Goal: Use online tool/utility: Utilize a website feature to perform a specific function

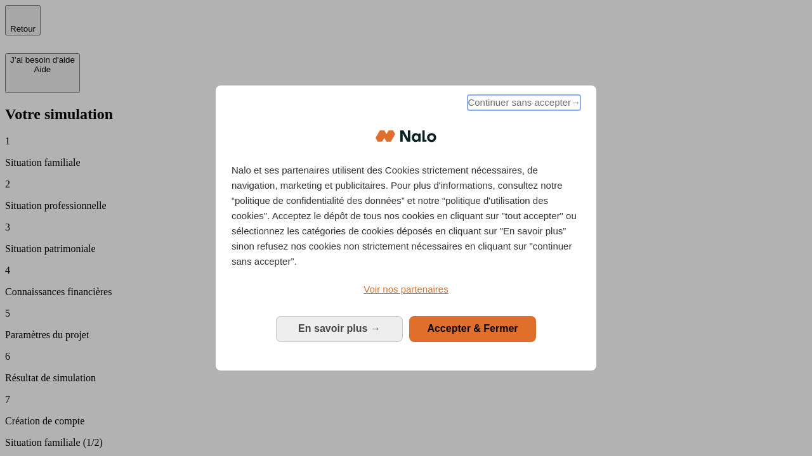
click at [522, 105] on span "Continuer sans accepter →" at bounding box center [523, 102] width 113 height 15
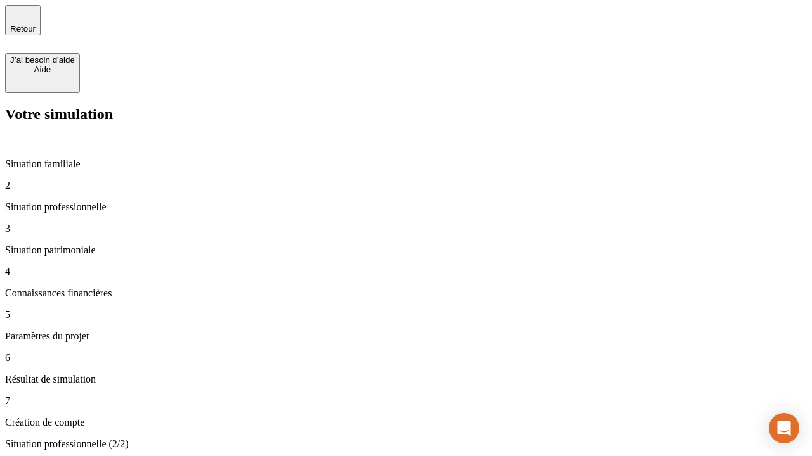
type input "30 000"
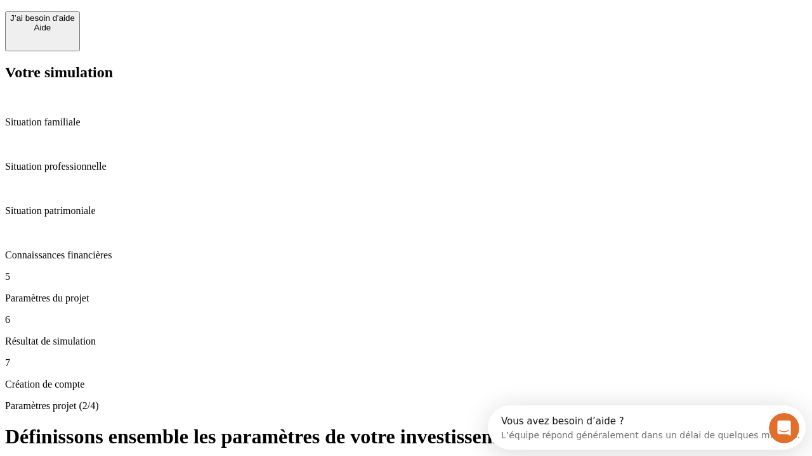
scroll to position [11, 0]
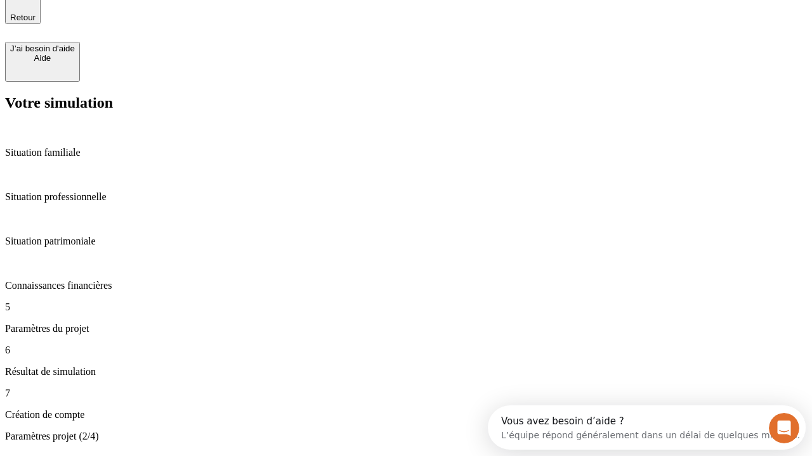
type input "25"
type input "1 000"
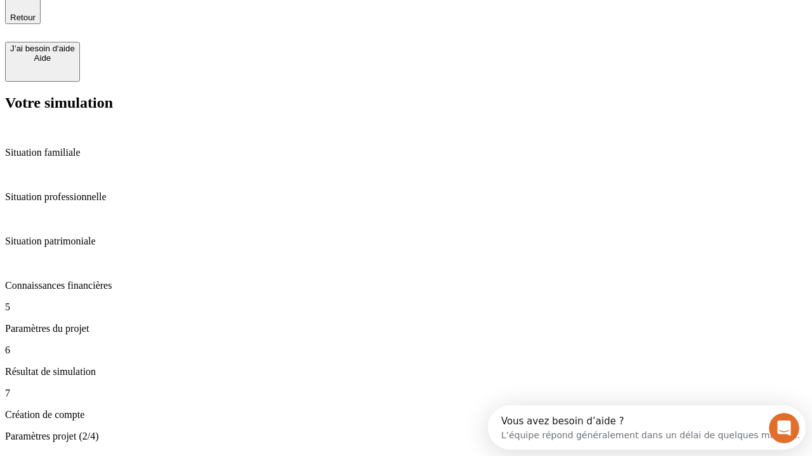
type input "640"
